Goal: Find specific page/section: Find specific page/section

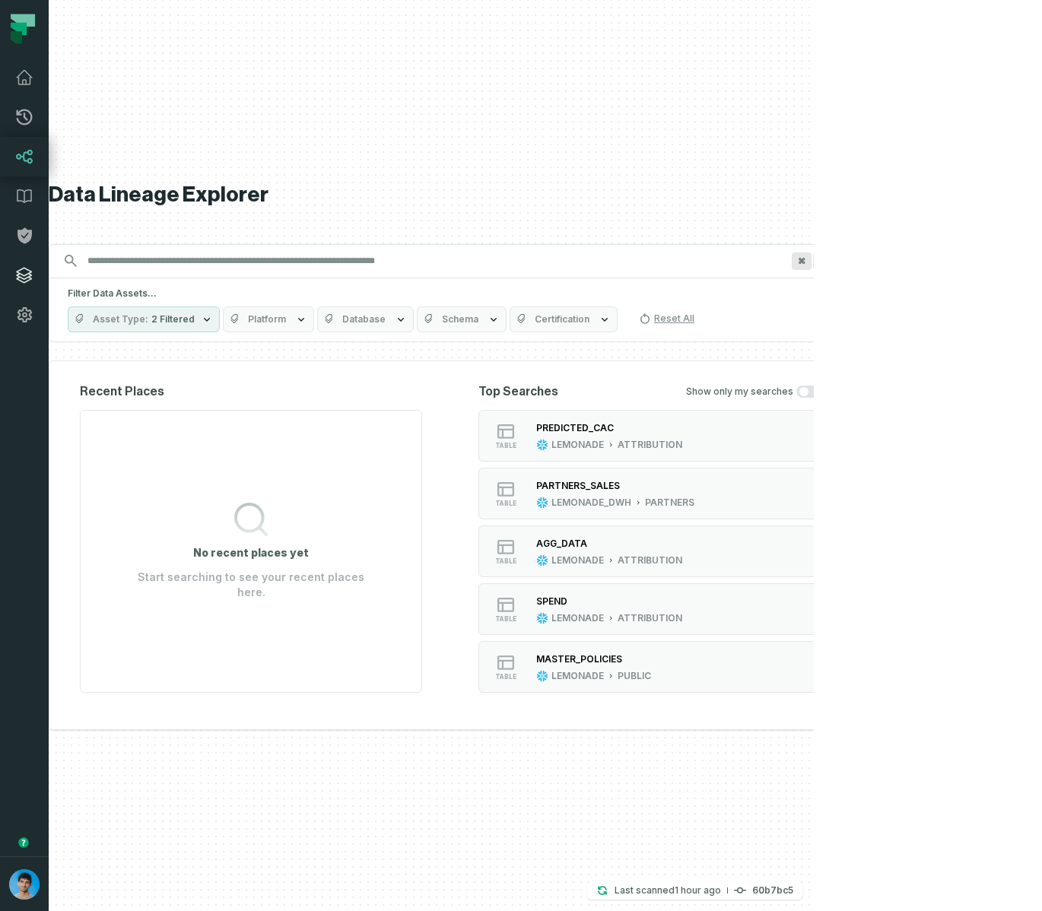
click at [27, 275] on icon at bounding box center [24, 275] width 18 height 18
click at [738, 73] on div "Data Lineage Explorer Search for assets across the organization ⌘ K Filter Data…" at bounding box center [448, 455] width 799 height 911
click at [702, 110] on div "Data Lineage Explorer Search for assets across the organization ⌘ K Filter Data…" at bounding box center [448, 455] width 799 height 911
